Goal: Task Accomplishment & Management: Complete application form

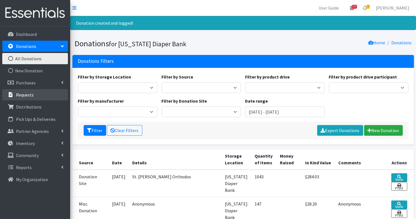
click at [29, 96] on p "Requests" at bounding box center [25, 95] width 18 height 6
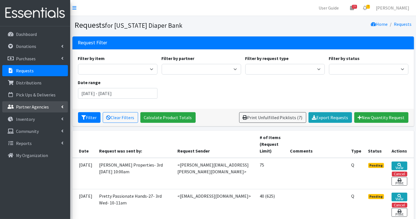
click at [34, 109] on p "Partner Agencies" at bounding box center [32, 107] width 33 height 6
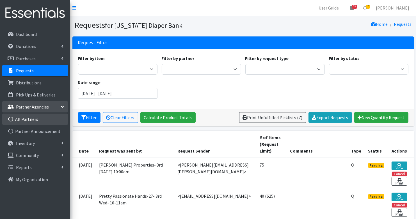
click at [31, 120] on link "All Partners" at bounding box center [35, 119] width 66 height 11
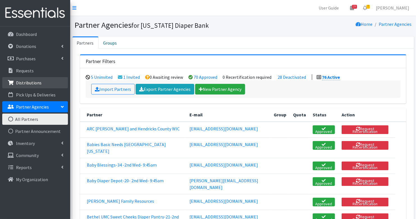
click at [34, 81] on p "Distributions" at bounding box center [29, 83] width 26 height 6
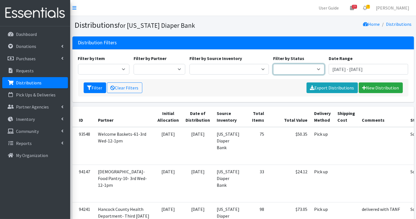
click at [315, 69] on select "Scheduled Complete" at bounding box center [299, 69] width 52 height 11
select select "5"
click at [85, 90] on button "Filter" at bounding box center [95, 88] width 22 height 11
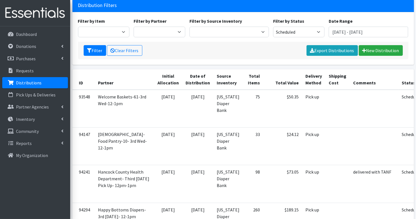
scroll to position [37, 0]
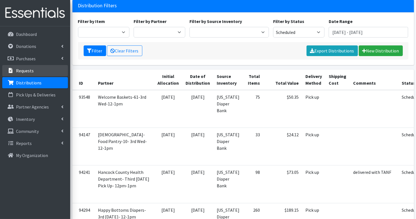
click at [22, 67] on link "Requests" at bounding box center [35, 70] width 66 height 11
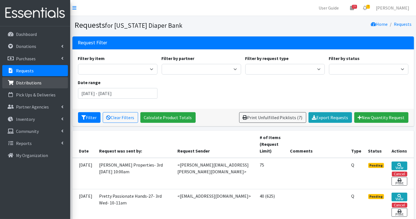
click at [37, 81] on p "Distributions" at bounding box center [29, 83] width 26 height 6
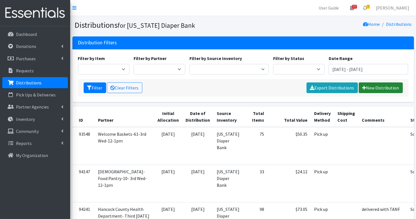
click at [388, 84] on link "New Distribution" at bounding box center [381, 88] width 44 height 11
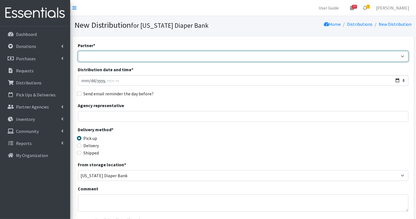
click at [114, 55] on select "ARC [PERSON_NAME] and [GEOGRAPHIC_DATA] [GEOGRAPHIC_DATA] Babies Basic Needs No…" at bounding box center [243, 56] width 330 height 11
select select "7635"
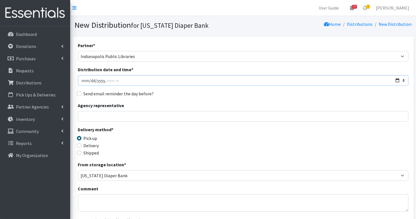
click at [90, 80] on input "Distribution date and time *" at bounding box center [243, 80] width 330 height 11
click at [107, 81] on input "Distribution date and time *" at bounding box center [243, 80] width 330 height 11
type input "[DATE]T10:00"
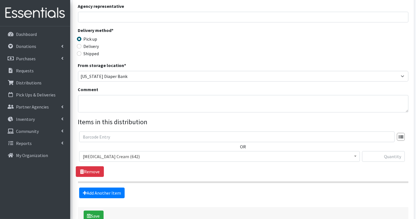
scroll to position [100, 0]
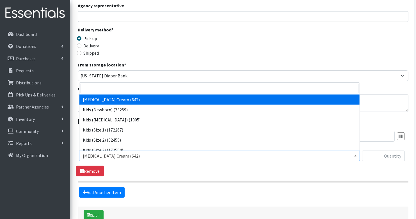
click at [116, 153] on span "[MEDICAL_DATA] Cream (642)" at bounding box center [219, 156] width 273 height 8
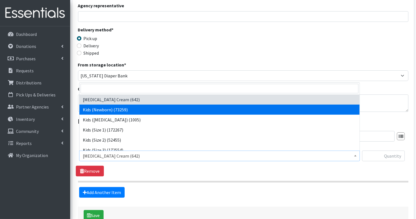
select select "3400"
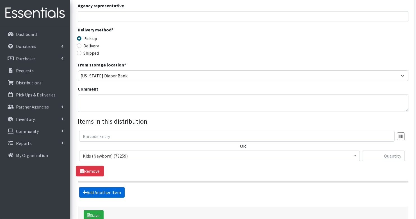
click at [95, 193] on link "Add Another Item" at bounding box center [101, 192] width 45 height 11
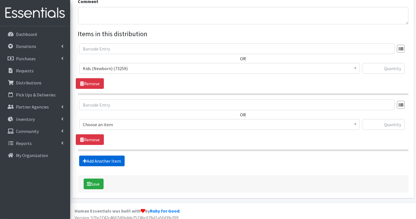
scroll to position [190, 0]
